Goal: Find specific page/section: Find specific page/section

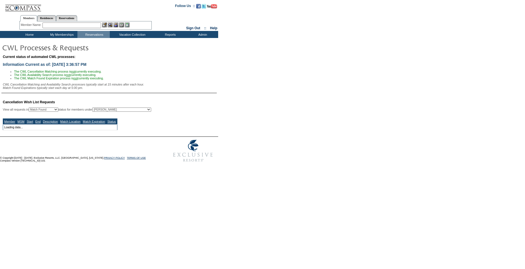
select select "50"
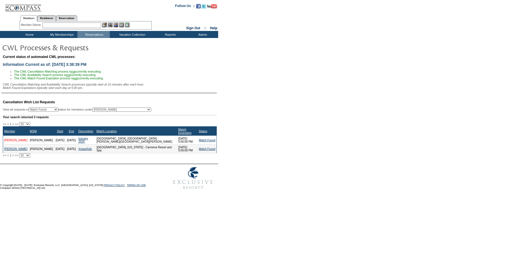
click at [7, 141] on link "Iriye, Brian" at bounding box center [15, 140] width 23 height 3
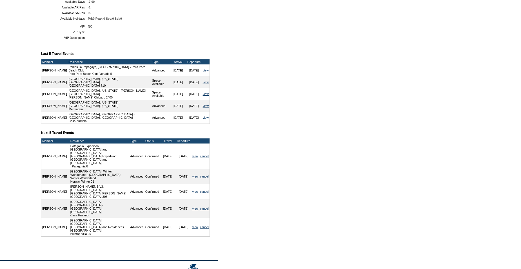
scroll to position [161, 0]
click at [194, 190] on link "view" at bounding box center [195, 191] width 6 height 3
